Goal: Transaction & Acquisition: Download file/media

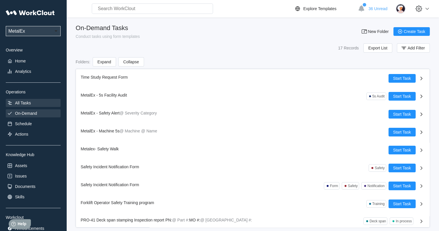
scroll to position [33, 0]
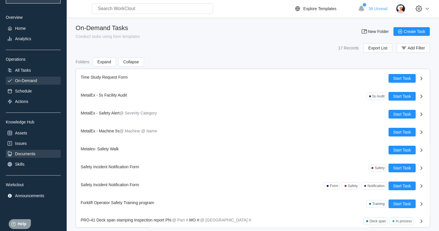
click at [33, 151] on div "Documents" at bounding box center [25, 153] width 21 height 5
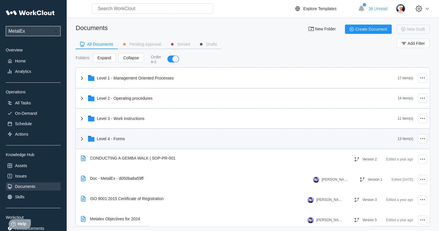
click at [122, 138] on div "Level 4 - Forms" at bounding box center [111, 138] width 28 height 5
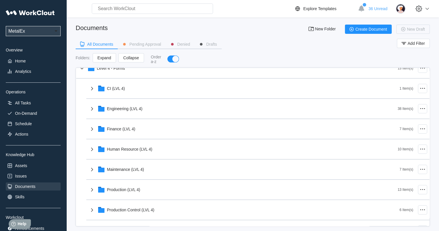
scroll to position [87, 0]
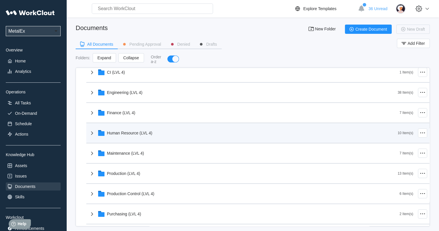
click at [133, 132] on div "Human Resource (LVL 4)" at bounding box center [129, 133] width 45 height 5
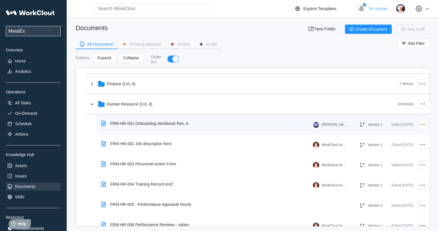
scroll to position [173, 0]
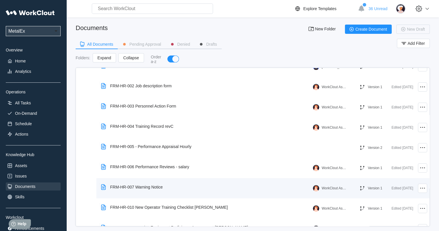
click at [147, 182] on div "FRM-HR-007 Warning Notice" at bounding box center [133, 186] width 69 height 13
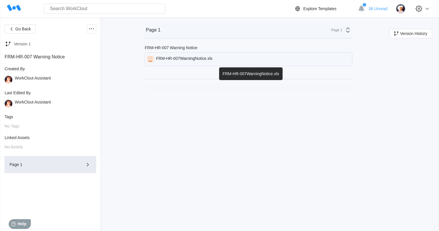
click at [172, 55] on div "FRM-HR-007WarningNotice.xls" at bounding box center [249, 59] width 208 height 14
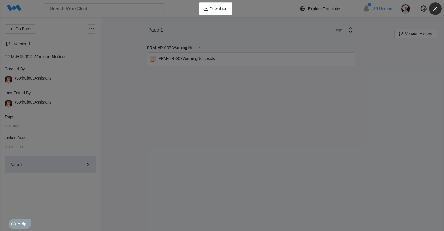
click at [436, 8] on icon "button" at bounding box center [435, 9] width 4 height 4
